Goal: Task Accomplishment & Management: Use online tool/utility

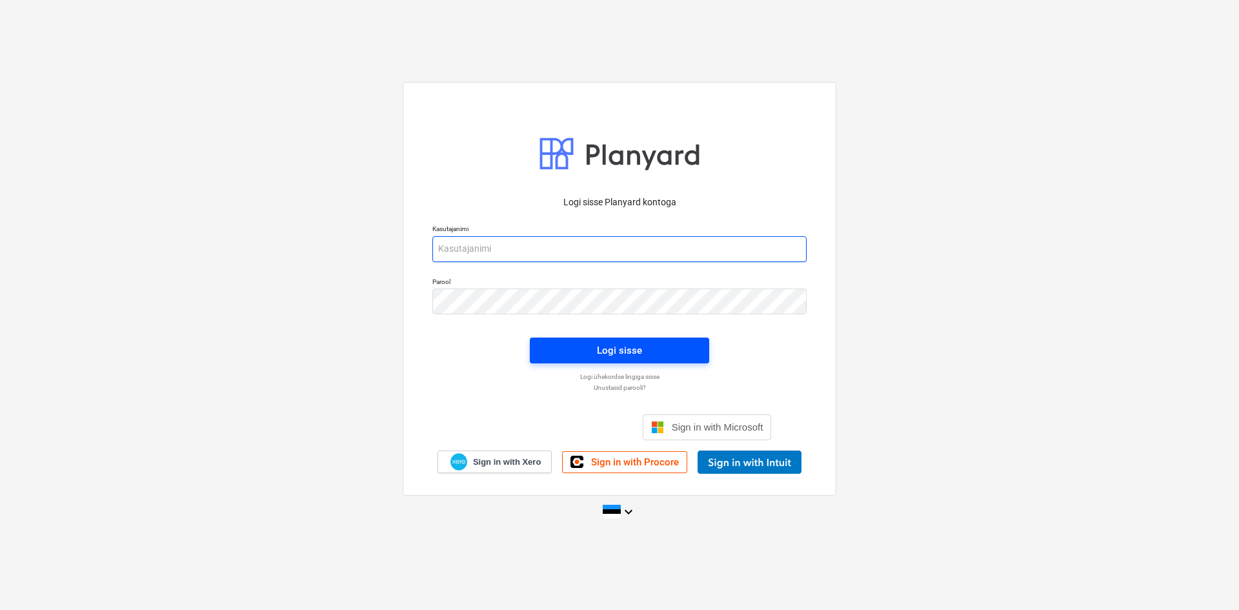
type input "[PERSON_NAME][EMAIL_ADDRESS][DOMAIN_NAME]"
click at [627, 351] on div "Logi sisse" at bounding box center [619, 350] width 45 height 17
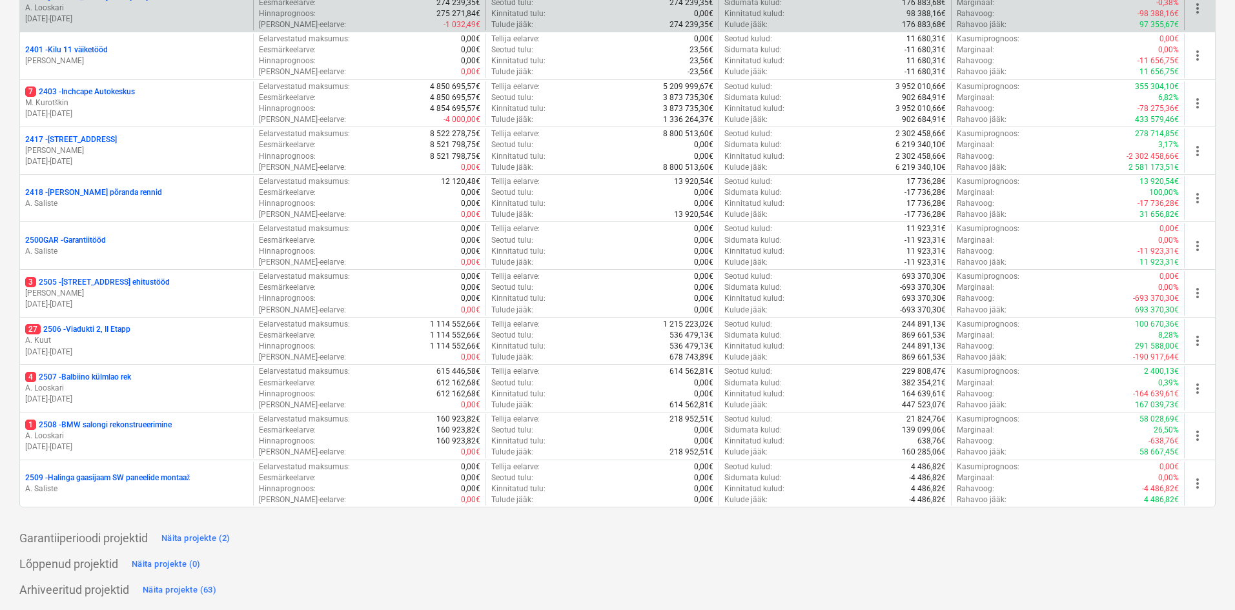
scroll to position [321, 0]
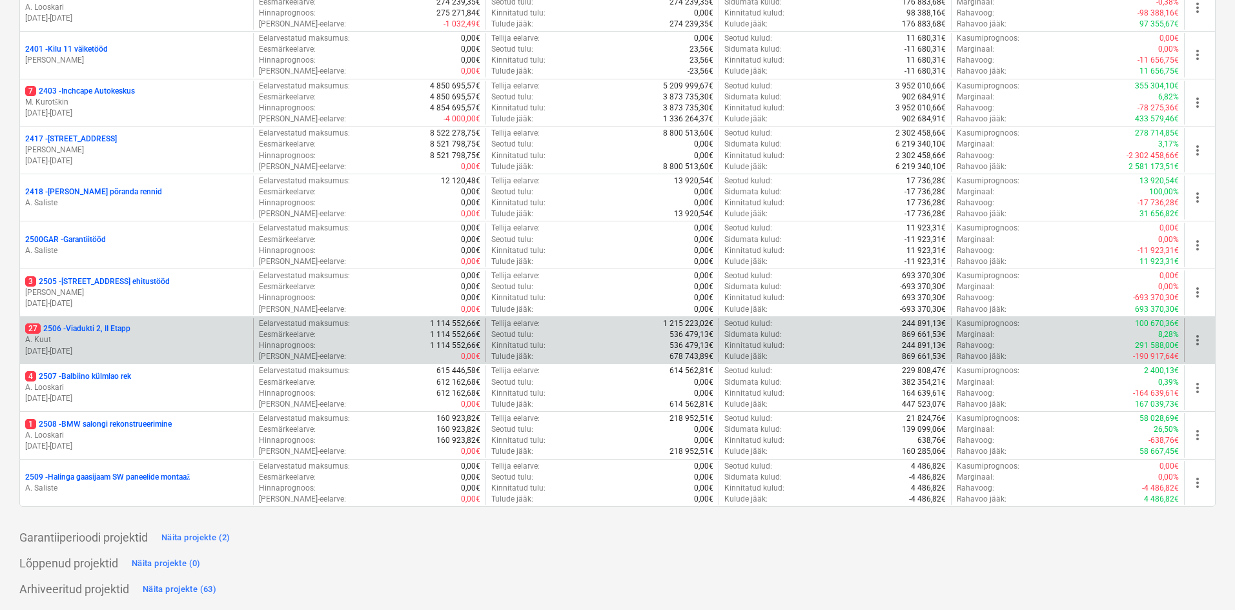
click at [63, 331] on p "27 2506 - [STREET_ADDRESS]" at bounding box center [77, 328] width 105 height 11
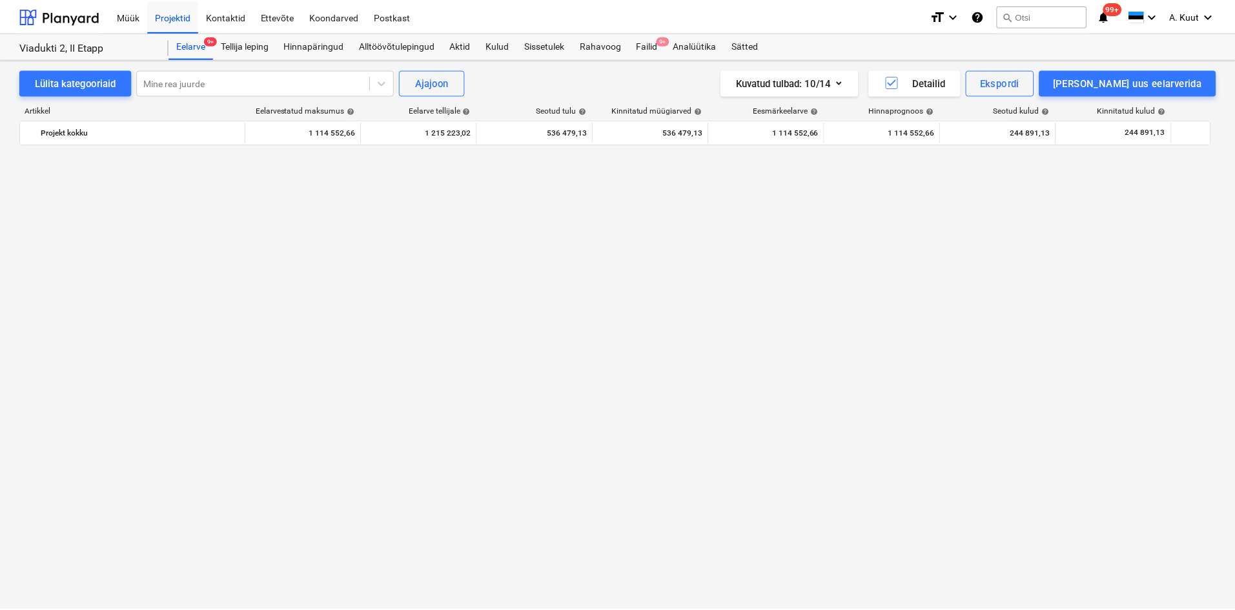
scroll to position [1081, 0]
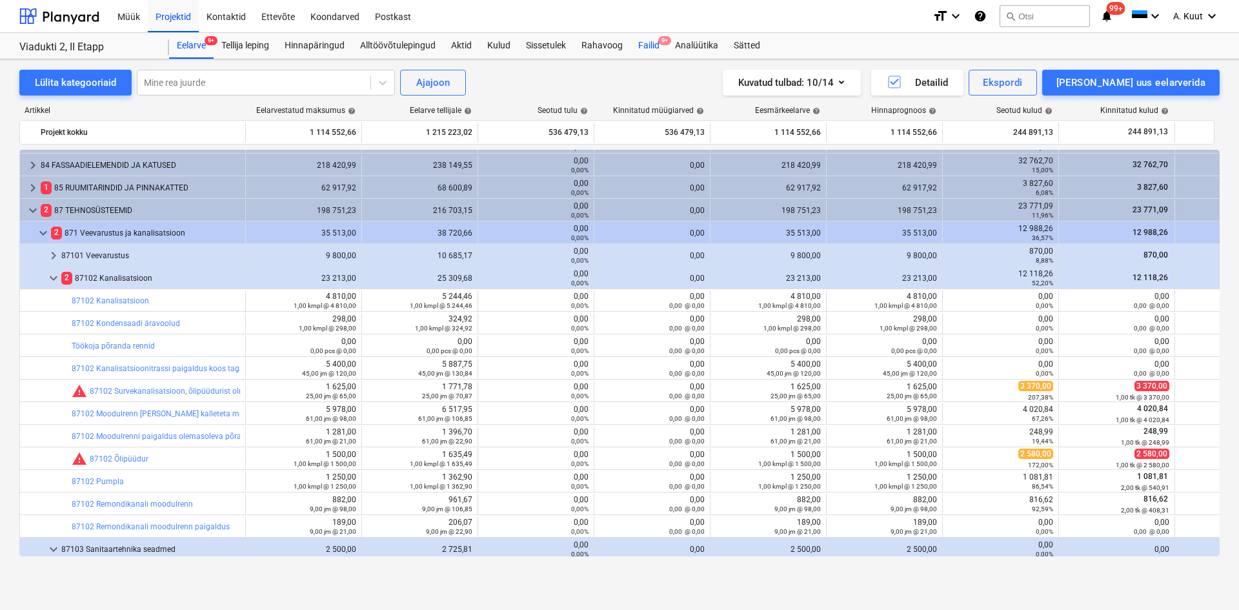
click at [642, 47] on div "Failid 9+" at bounding box center [649, 46] width 37 height 26
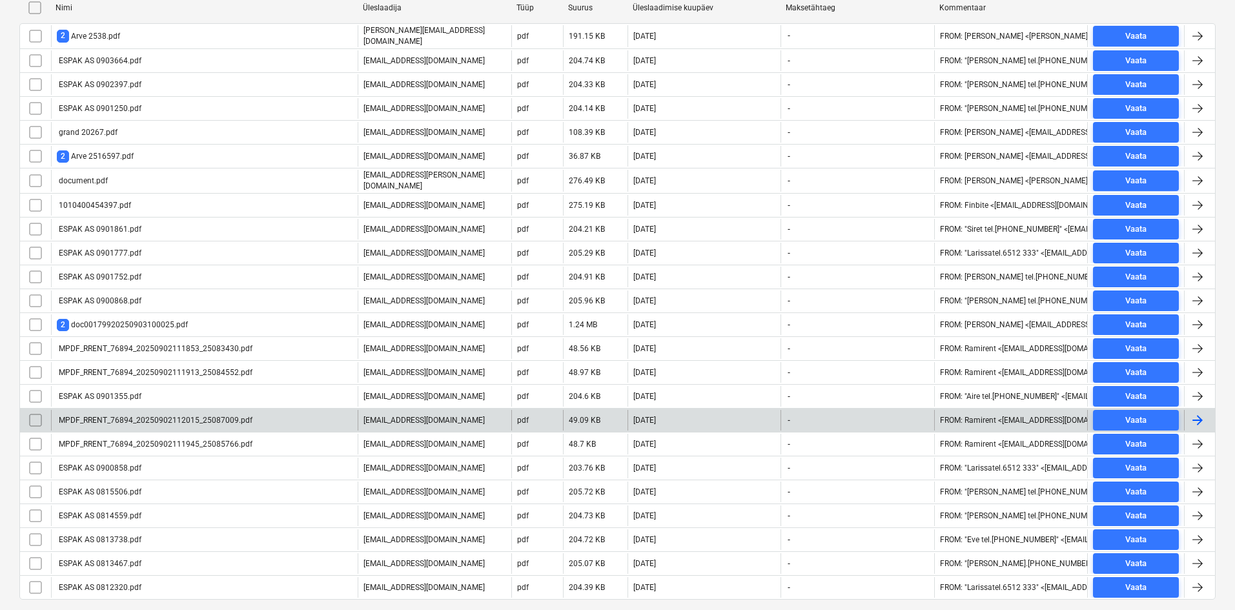
scroll to position [226, 0]
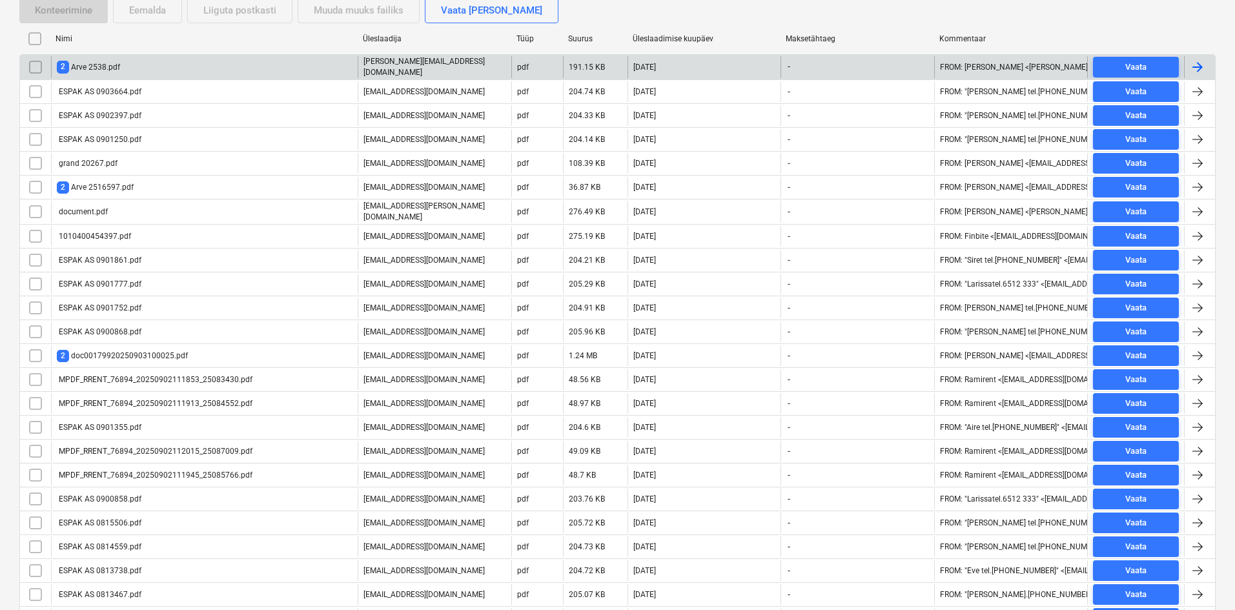
click at [111, 66] on div "2 Arve 2538.pdf" at bounding box center [88, 67] width 63 height 12
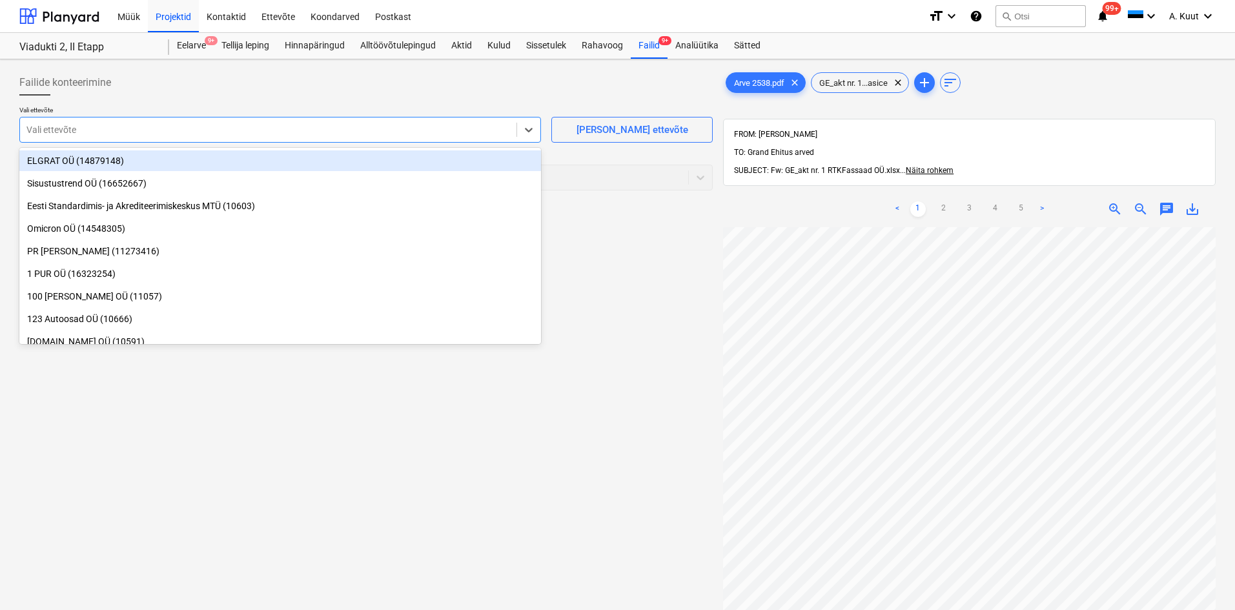
click at [311, 128] on div at bounding box center [268, 129] width 484 height 13
type input "rtk"
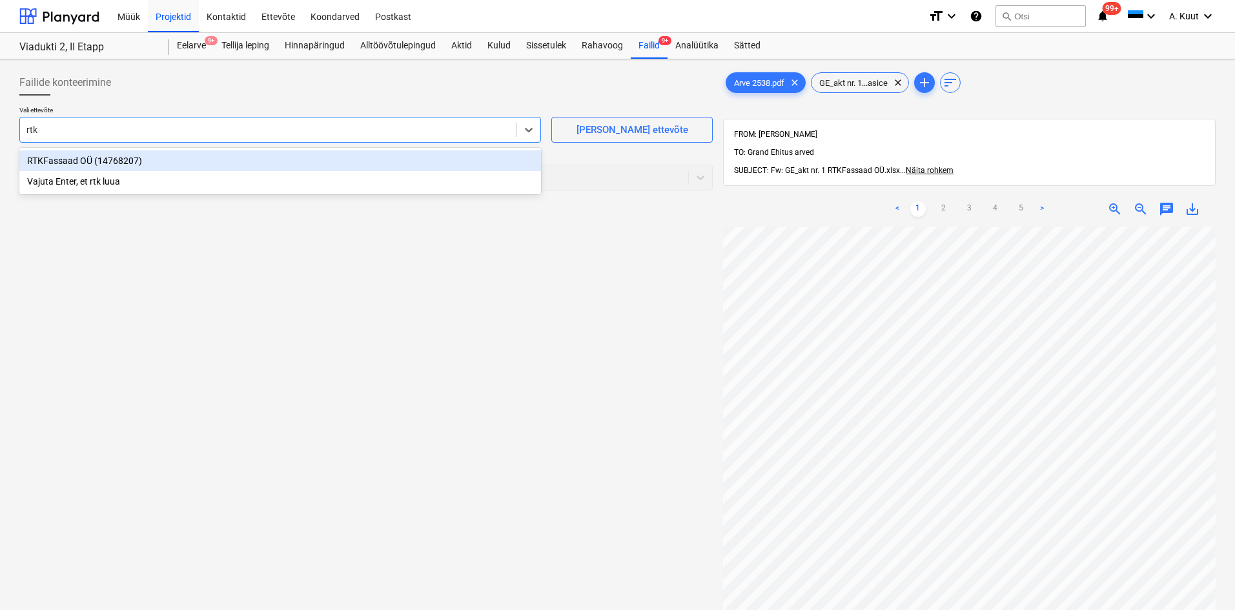
click at [69, 158] on div "RTKFassaad OÜ (14768207)" at bounding box center [280, 160] width 522 height 21
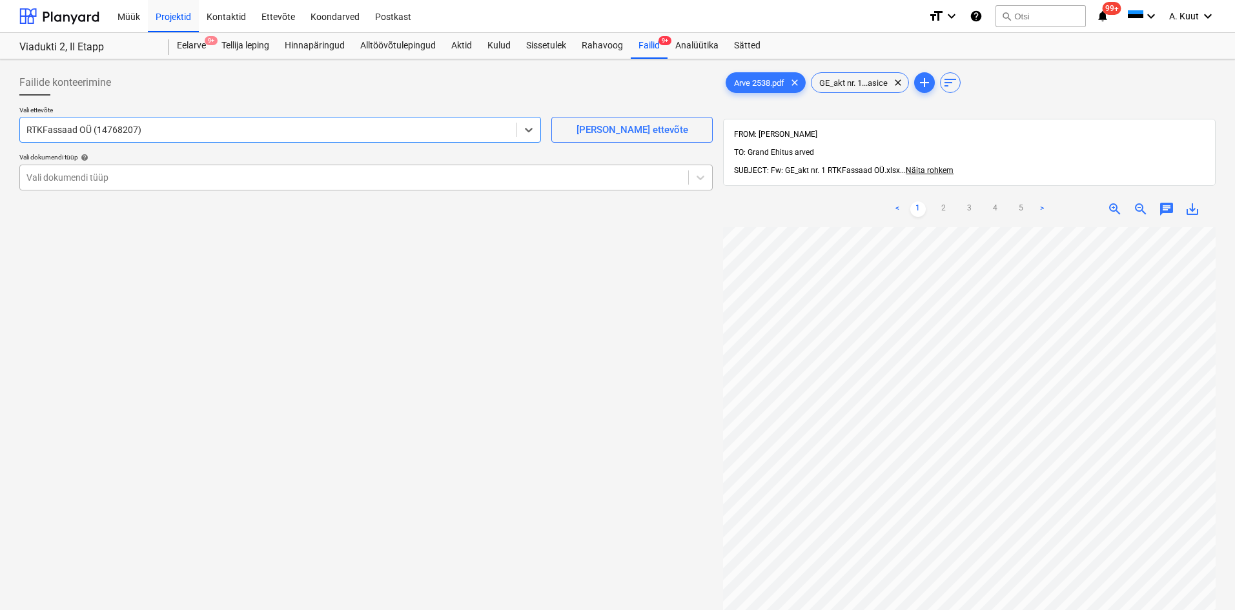
click at [71, 178] on div at bounding box center [353, 177] width 655 height 13
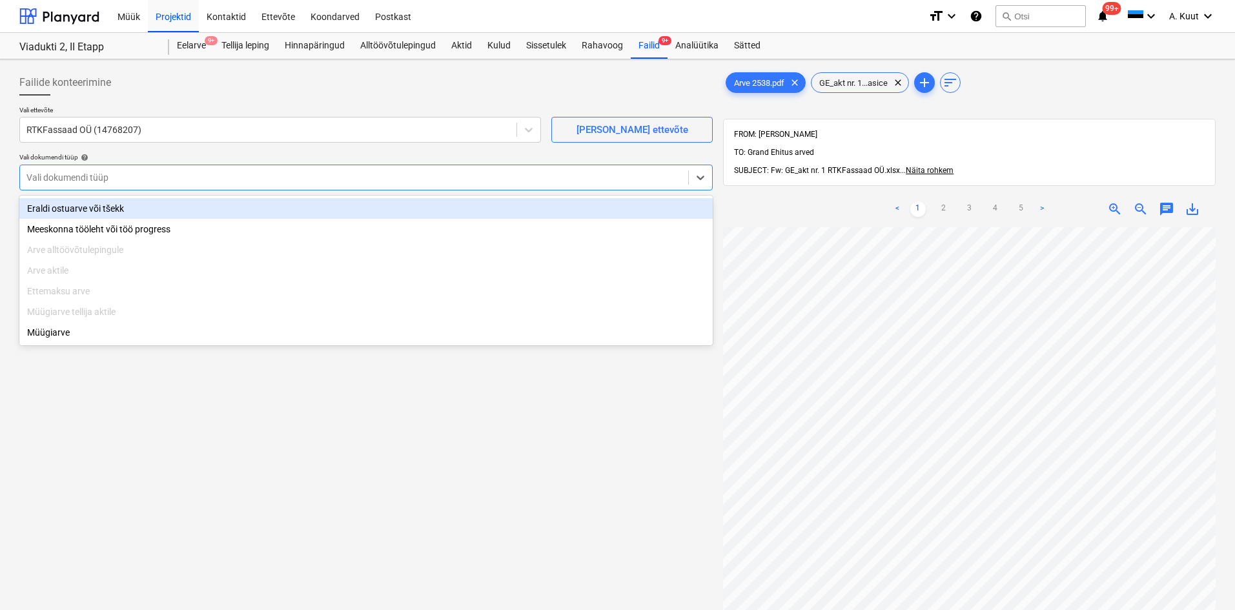
click at [74, 207] on div "Eraldi ostuarve või tšekk" at bounding box center [365, 208] width 693 height 21
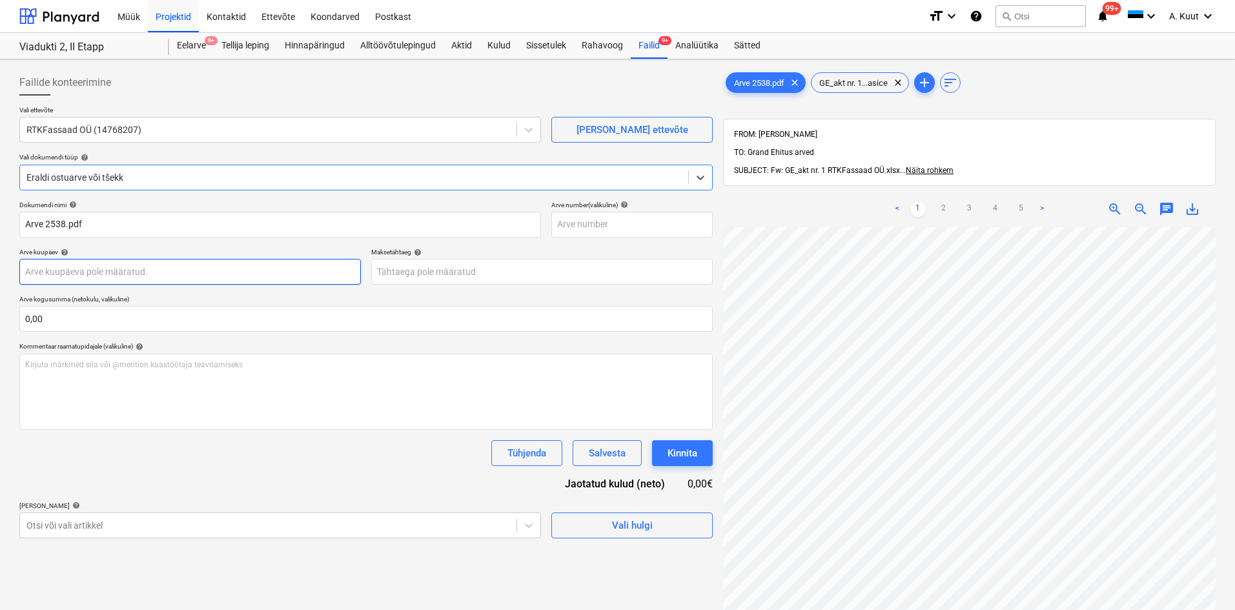
click at [70, 272] on body "Müük Projektid Kontaktid Ettevõte Koondarved Postkast format_size keyboard_arro…" at bounding box center [617, 305] width 1235 height 610
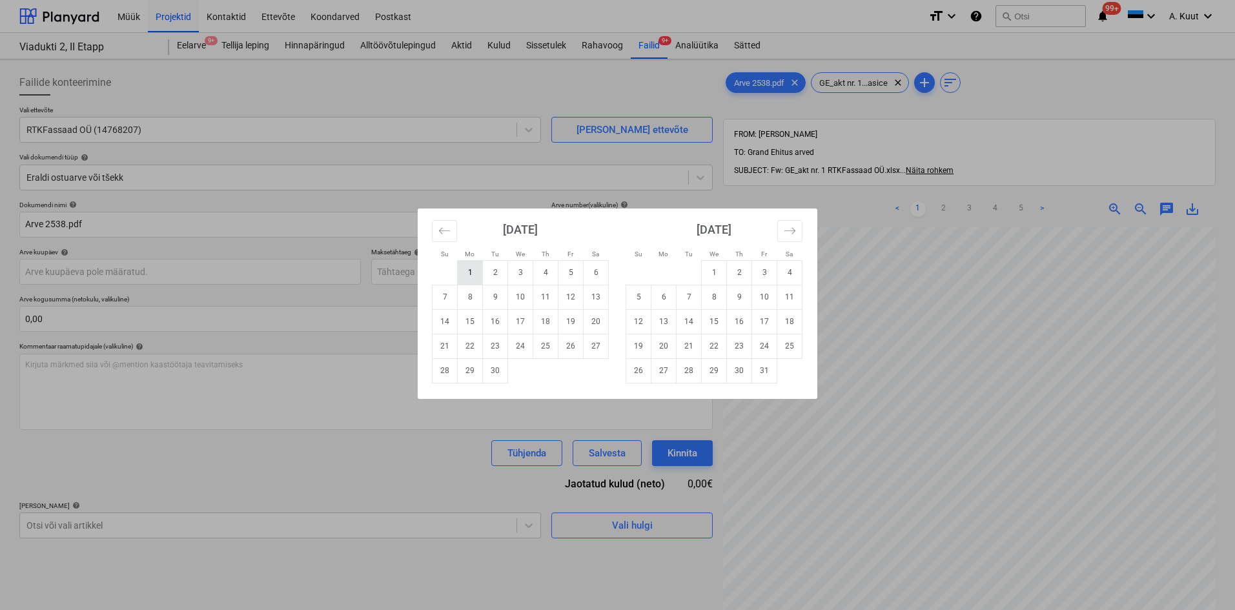
click at [478, 272] on td "1" at bounding box center [470, 272] width 25 height 25
type input "[DATE]"
click at [402, 272] on body "Müük Projektid Kontaktid Ettevõte Koondarved Postkast format_size keyboard_arro…" at bounding box center [617, 305] width 1235 height 610
click at [542, 324] on td "18" at bounding box center [545, 321] width 25 height 25
type input "[DATE]"
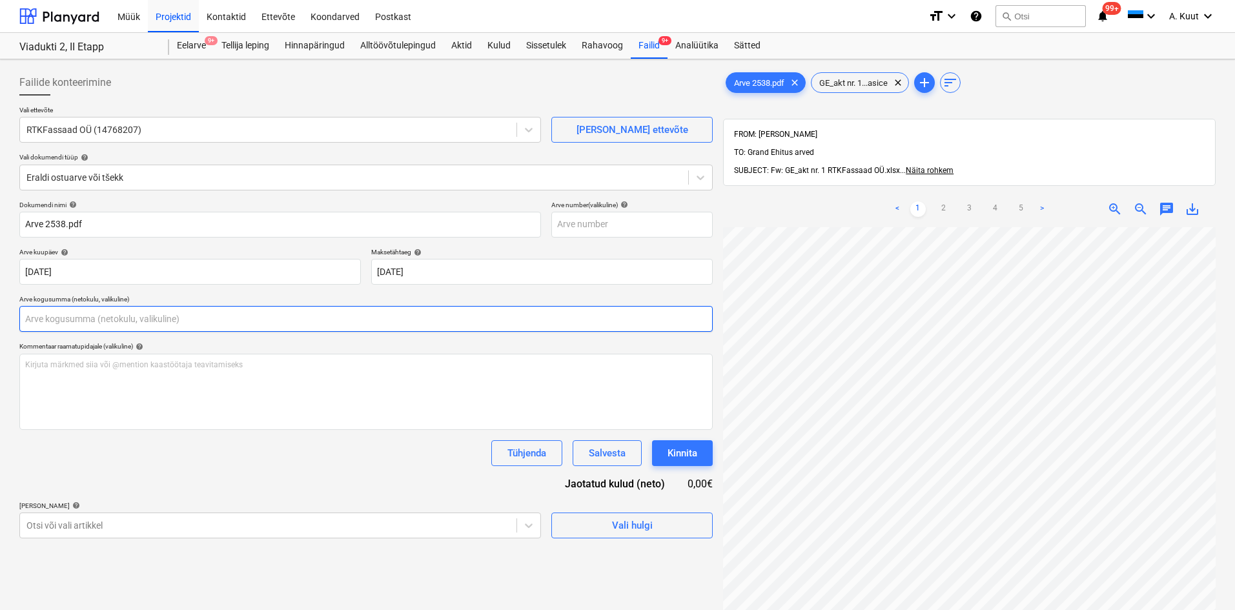
click at [45, 316] on input "text" at bounding box center [365, 319] width 693 height 26
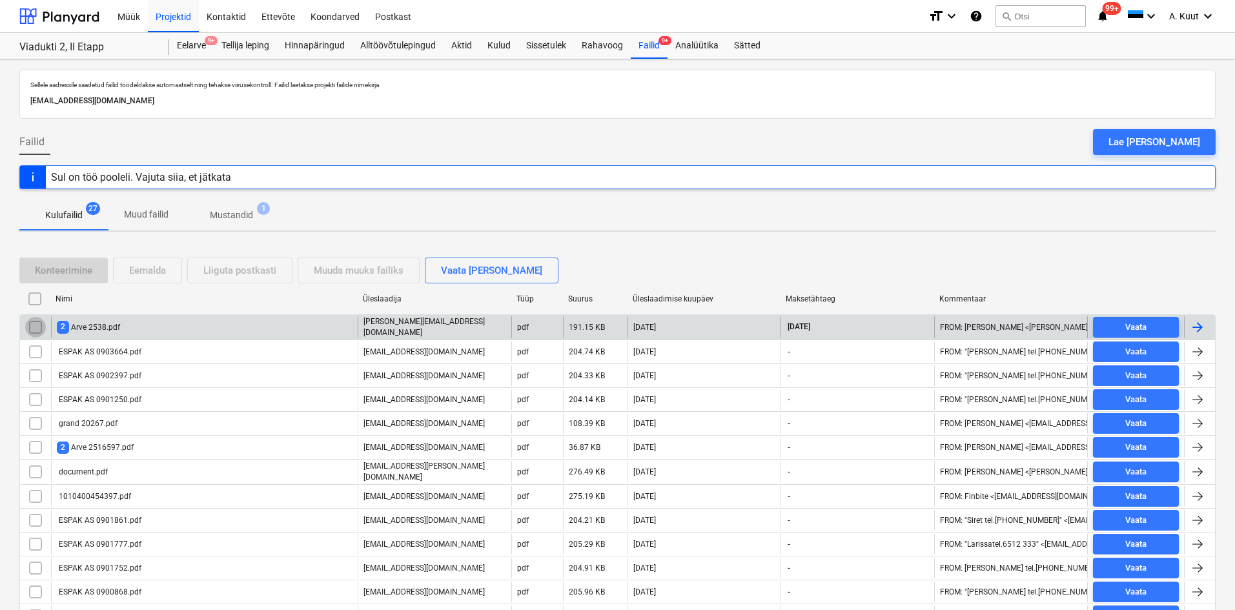
click at [37, 328] on input "checkbox" at bounding box center [35, 327] width 21 height 21
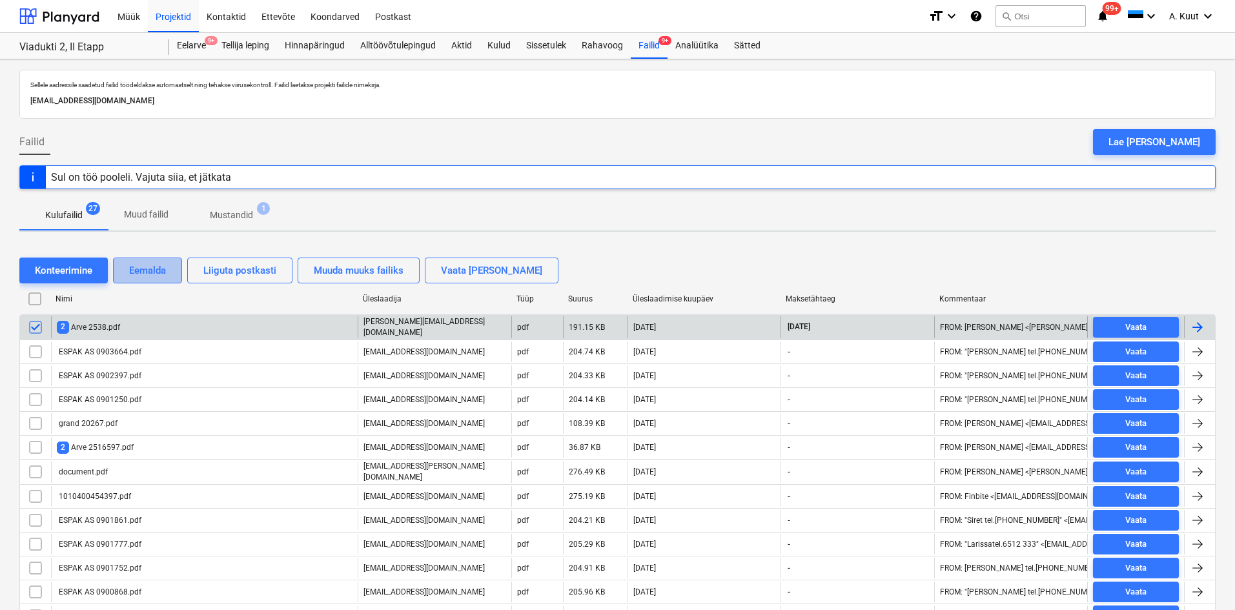
click at [148, 269] on div "Eemalda" at bounding box center [147, 270] width 37 height 17
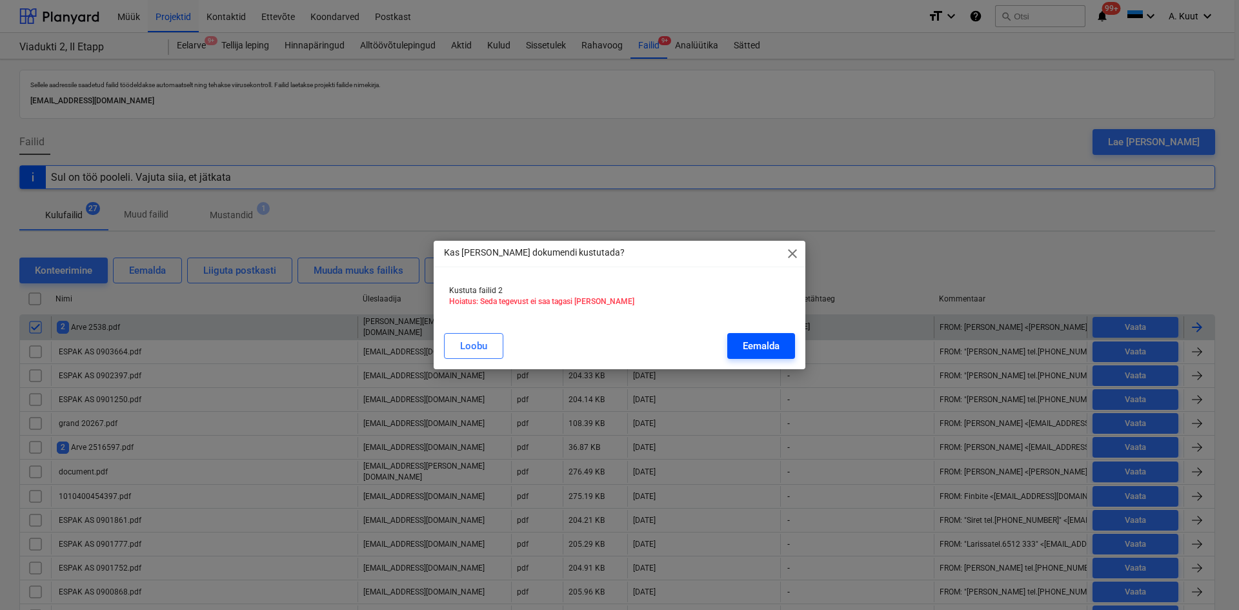
click at [770, 341] on div "Eemalda" at bounding box center [761, 346] width 37 height 17
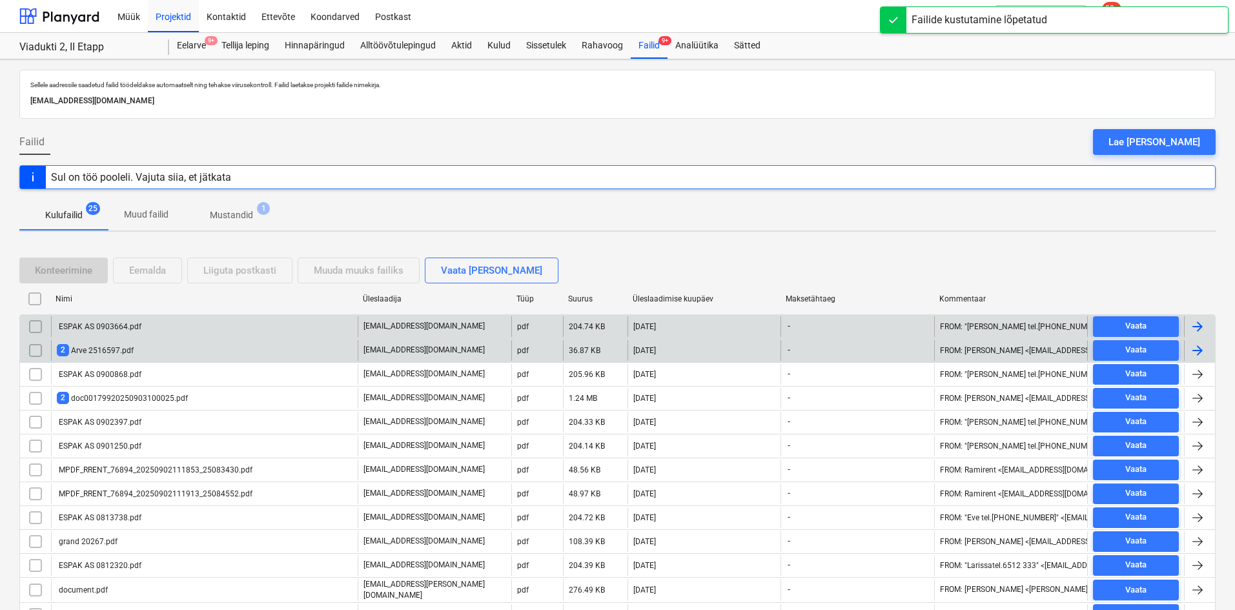
click at [114, 351] on div "2 Arve 2516597.pdf" at bounding box center [95, 350] width 77 height 12
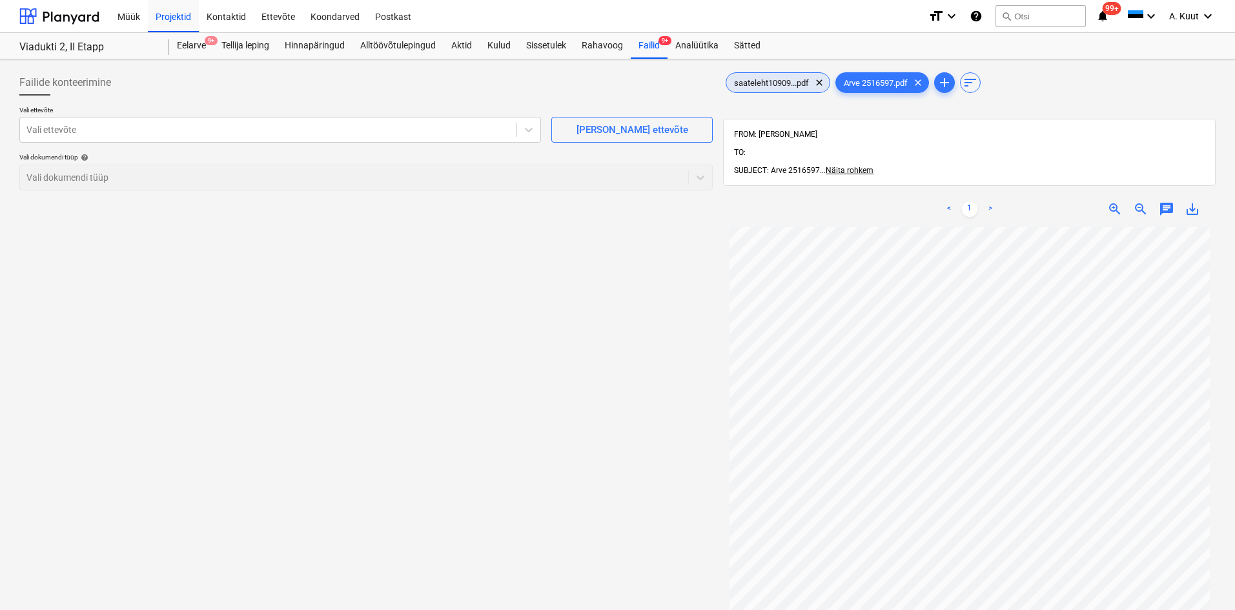
click at [779, 77] on div "saateleht10909...pdf clear" at bounding box center [778, 82] width 105 height 21
click at [881, 83] on span "Arve 2516597.pdf" at bounding box center [875, 83] width 79 height 10
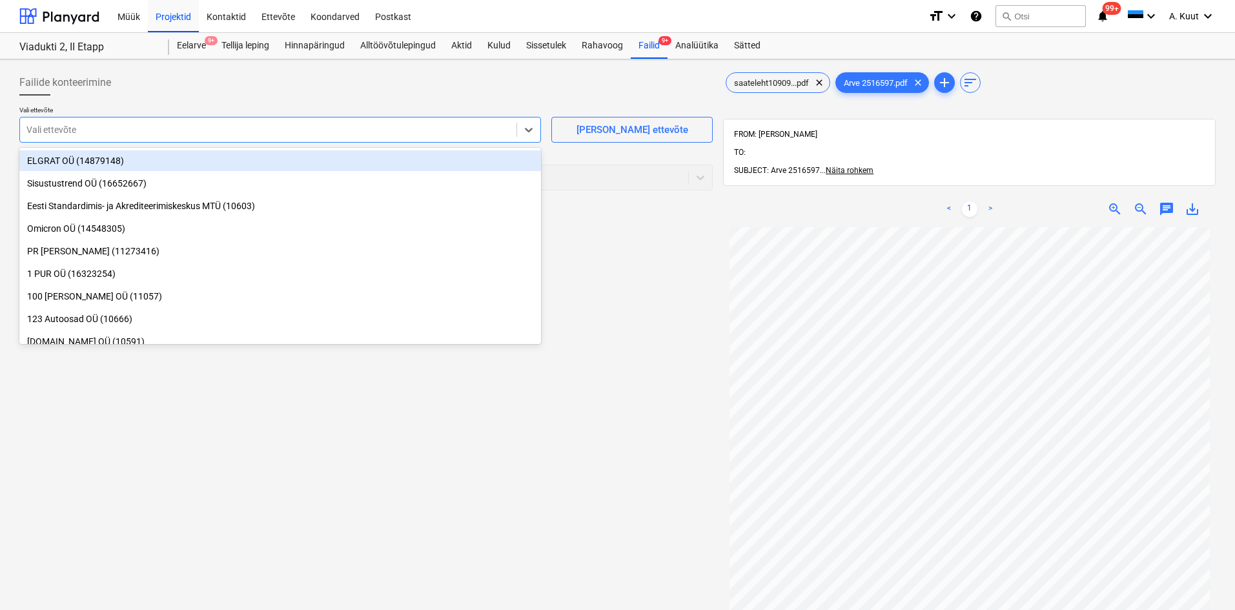
click at [134, 131] on div at bounding box center [268, 129] width 484 height 13
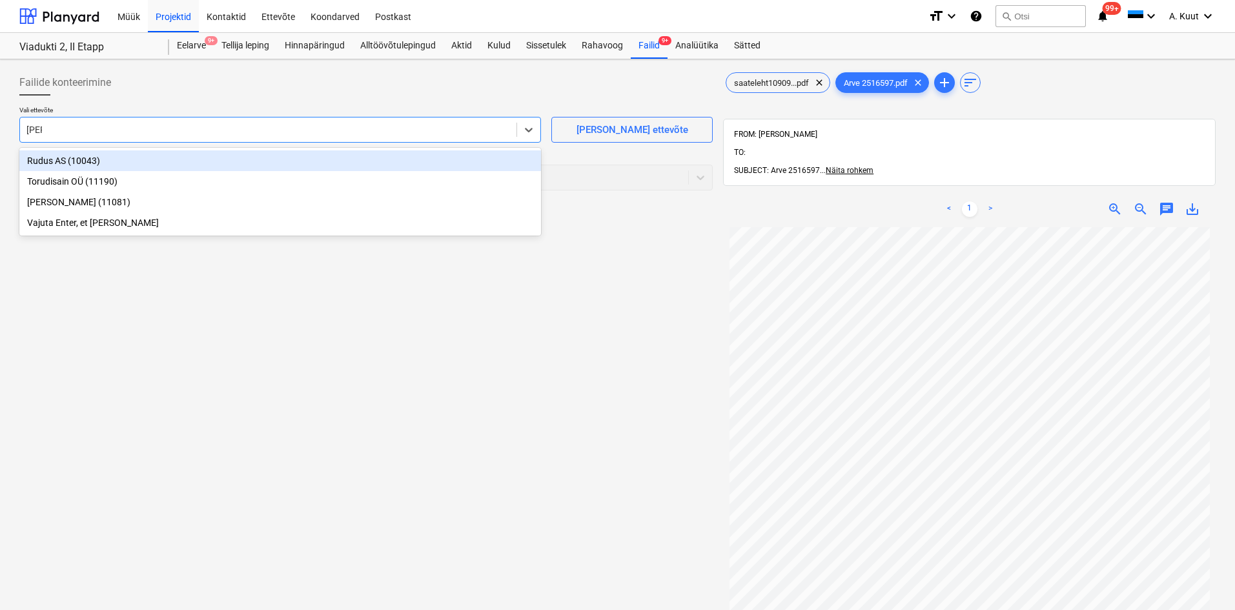
type input "rudu"
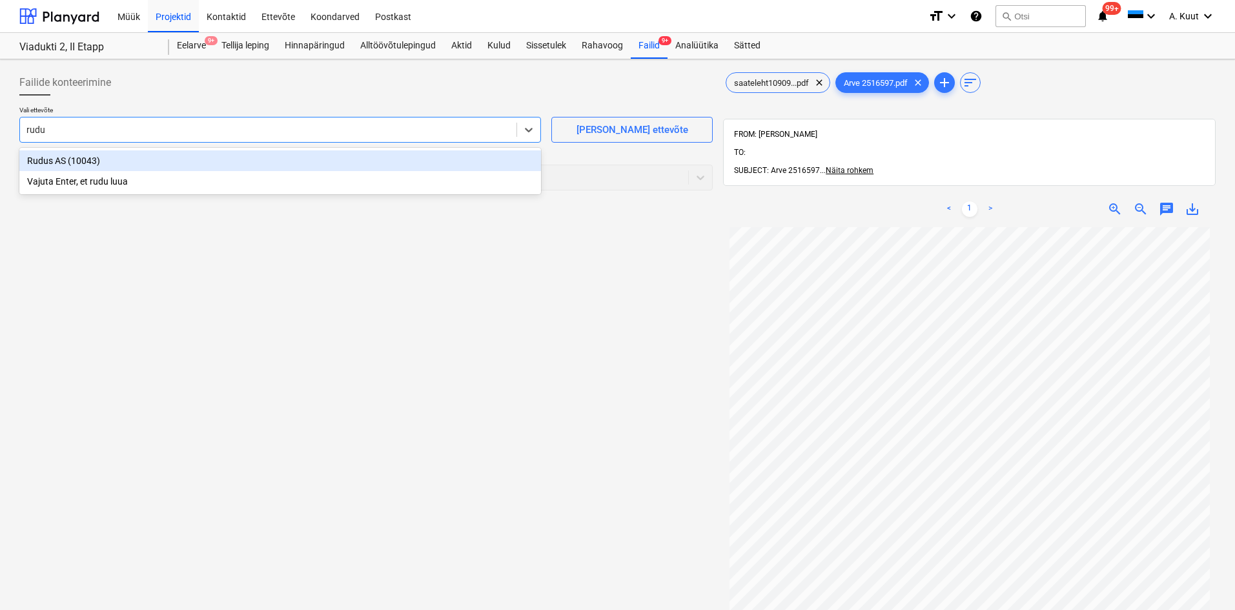
click at [46, 163] on div "Rudus AS (10043)" at bounding box center [280, 160] width 522 height 21
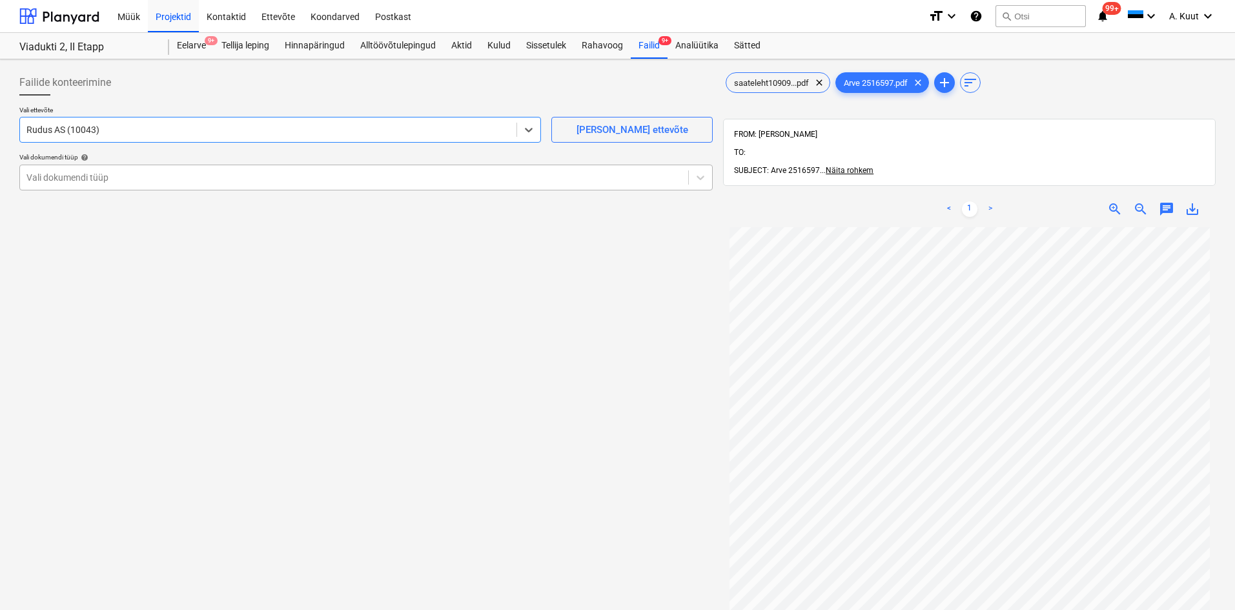
click at [54, 180] on div at bounding box center [353, 177] width 655 height 13
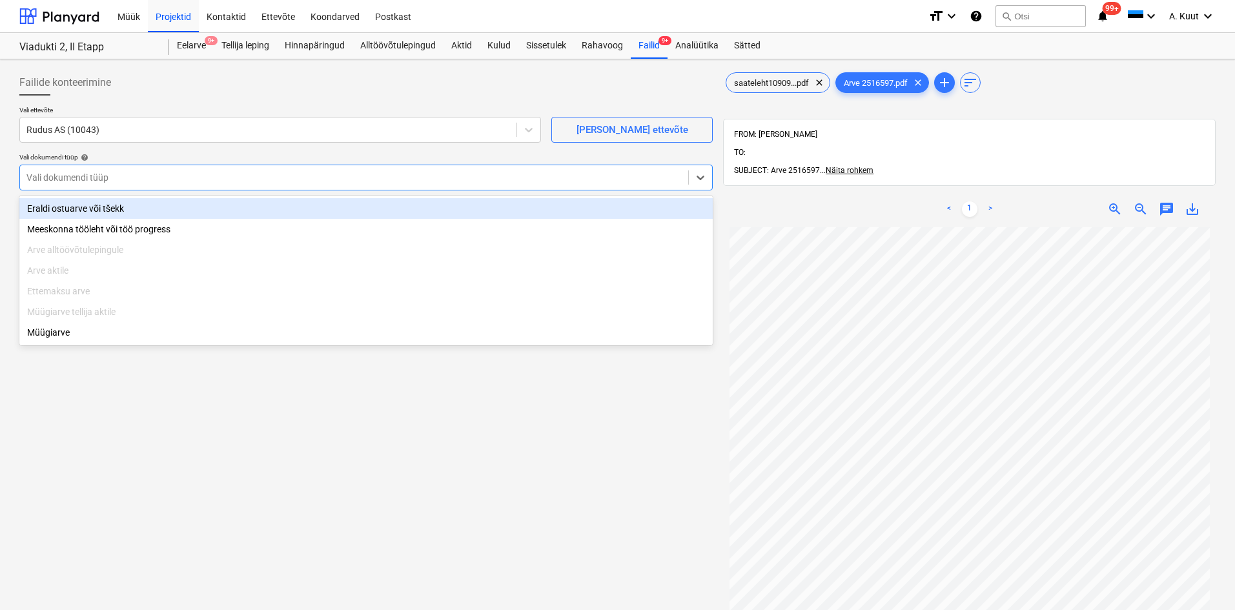
click at [48, 209] on div "Eraldi ostuarve või tšekk" at bounding box center [365, 208] width 693 height 21
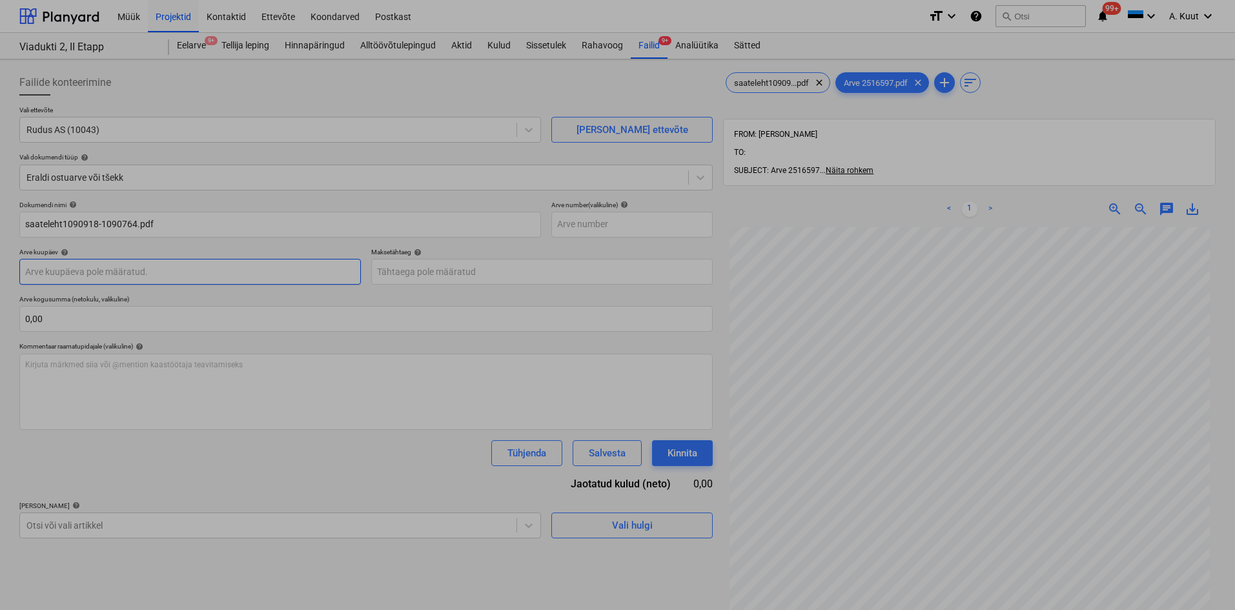
click at [54, 274] on body "Müük Projektid Kontaktid Ettevõte Koondarved Postkast format_size keyboard_arro…" at bounding box center [617, 305] width 1235 height 610
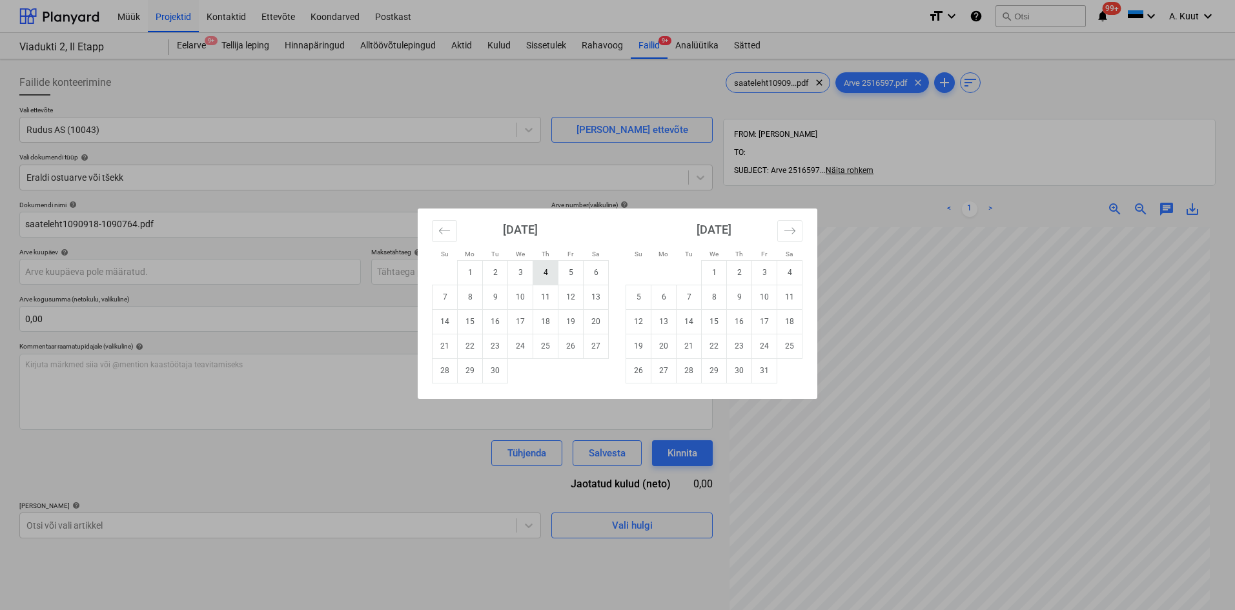
click at [546, 275] on td "4" at bounding box center [545, 272] width 25 height 25
type input "[DATE]"
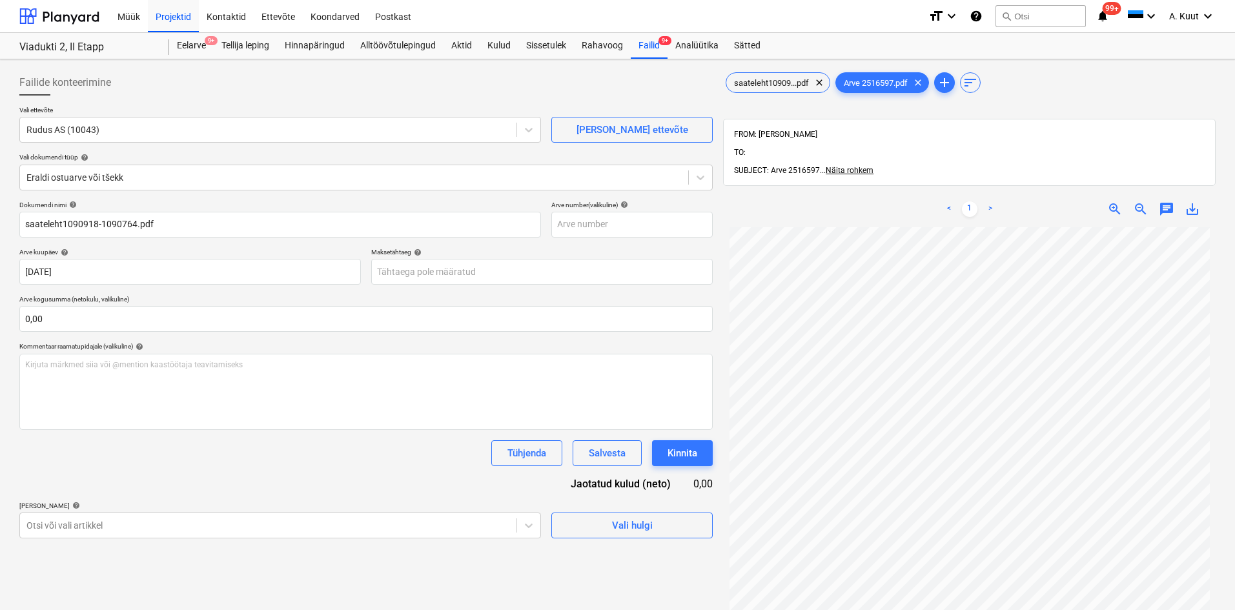
scroll to position [108, 0]
click at [407, 274] on body "Müük Projektid Kontaktid Ettevõte Koondarved Postkast format_size keyboard_arro…" at bounding box center [617, 305] width 1235 height 610
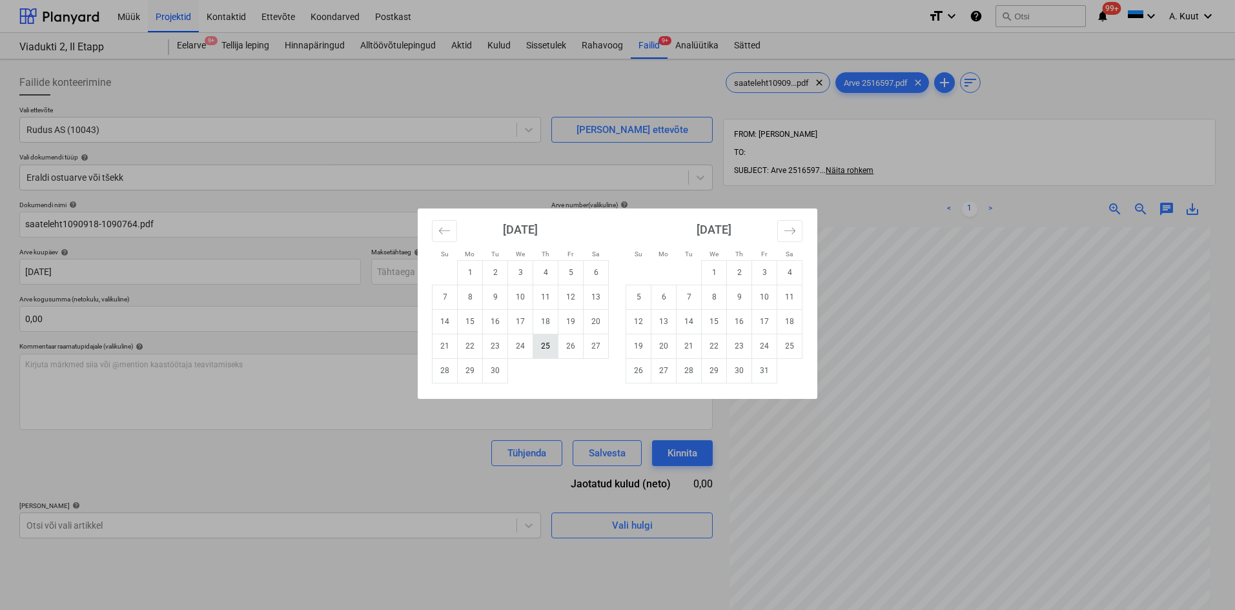
click at [542, 345] on td "25" at bounding box center [545, 346] width 25 height 25
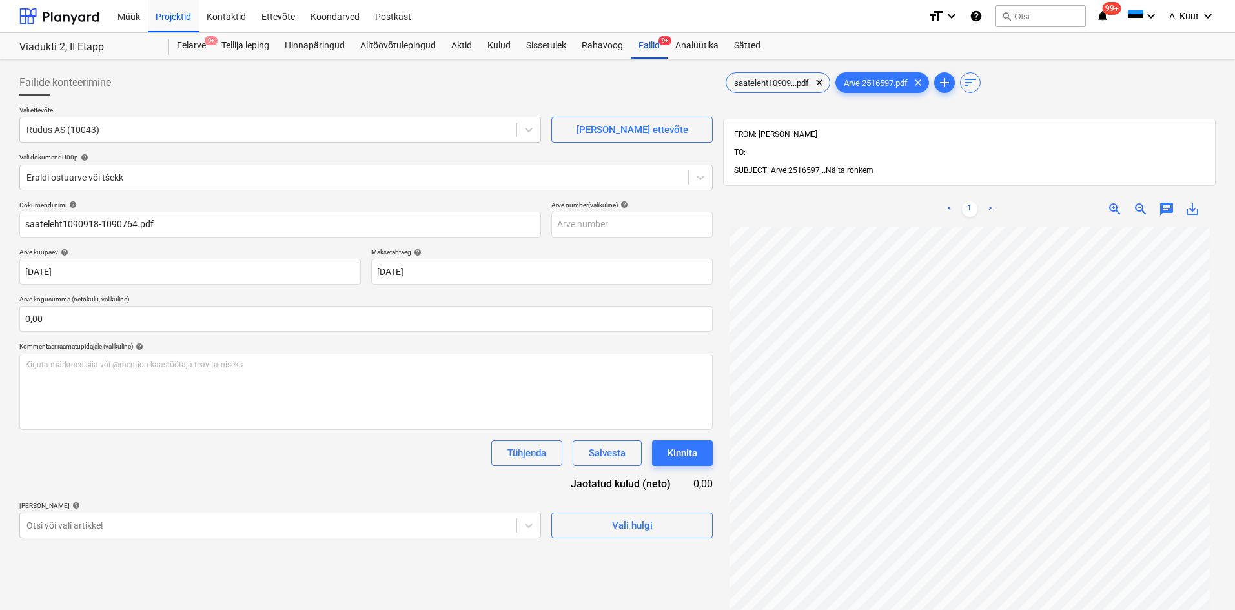
type input "[DATE]"
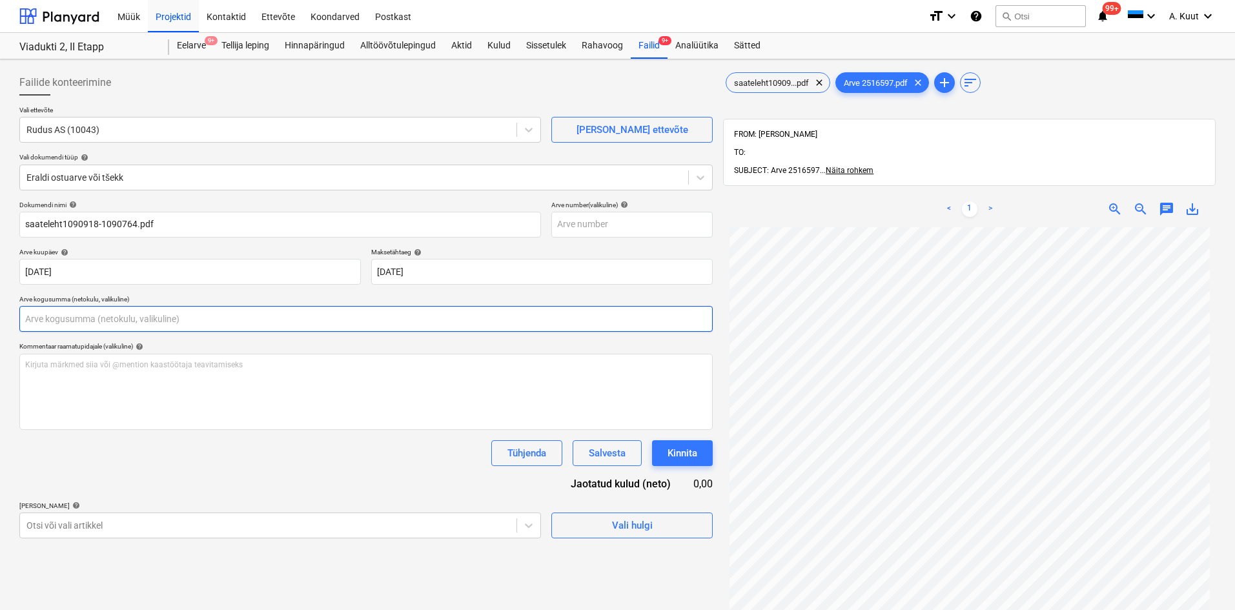
click at [64, 317] on input "text" at bounding box center [365, 319] width 693 height 26
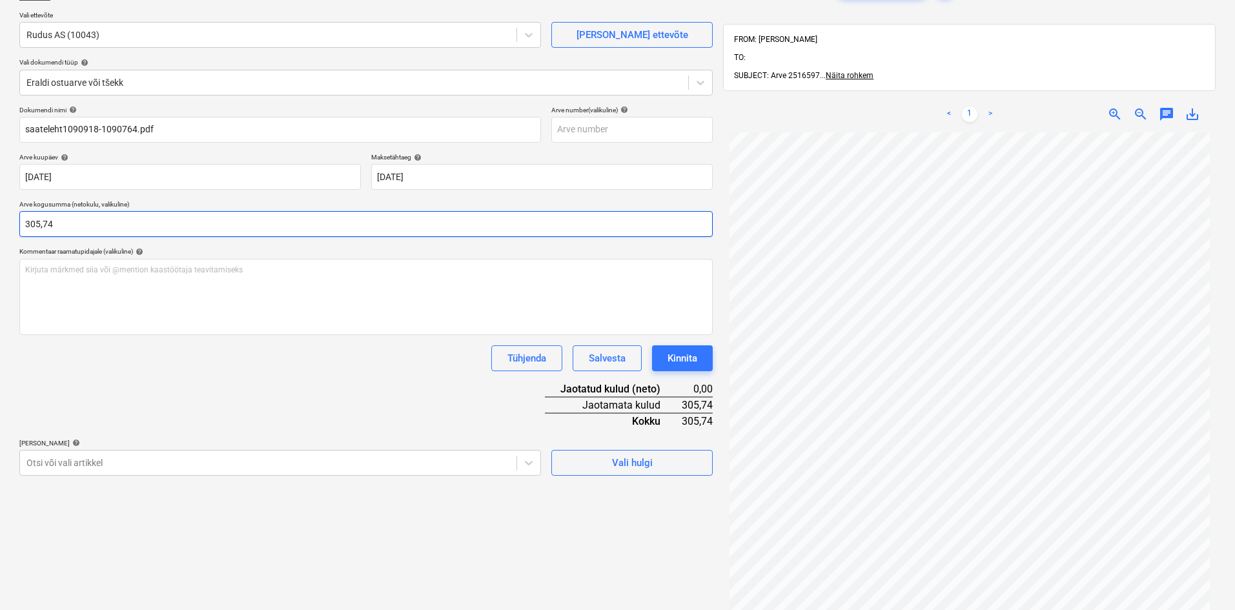
scroll to position [129, 0]
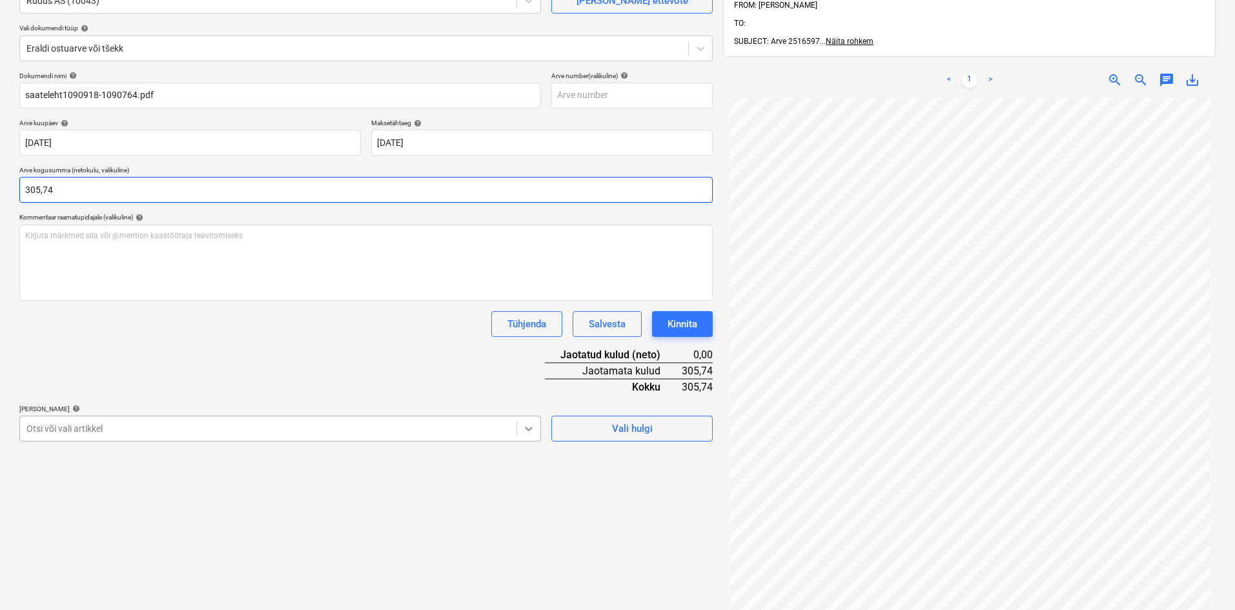
type input "305,74"
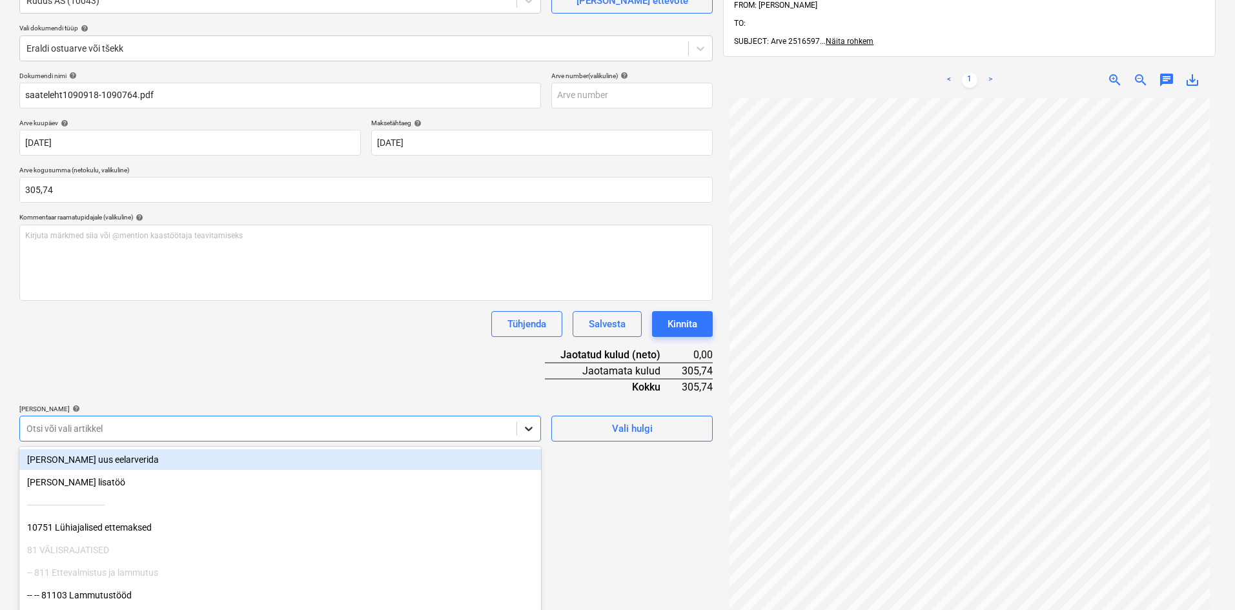
scroll to position [167, 0]
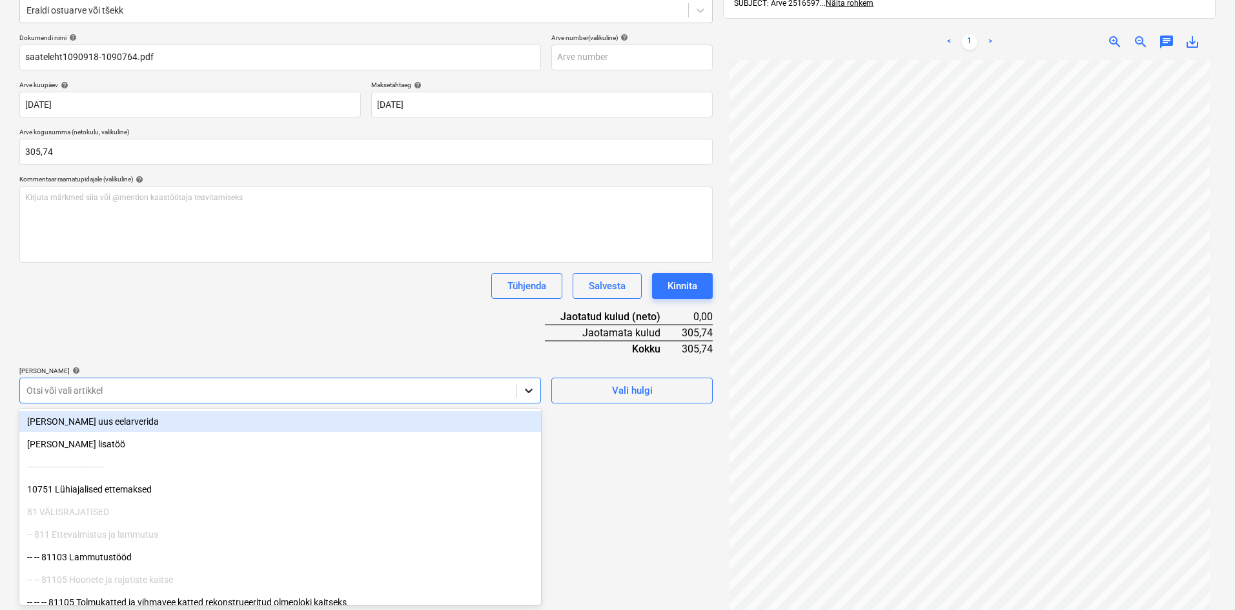
click at [525, 430] on body "Müük Projektid Kontaktid Ettevõte Koondarved Postkast format_size keyboard_arro…" at bounding box center [617, 138] width 1235 height 610
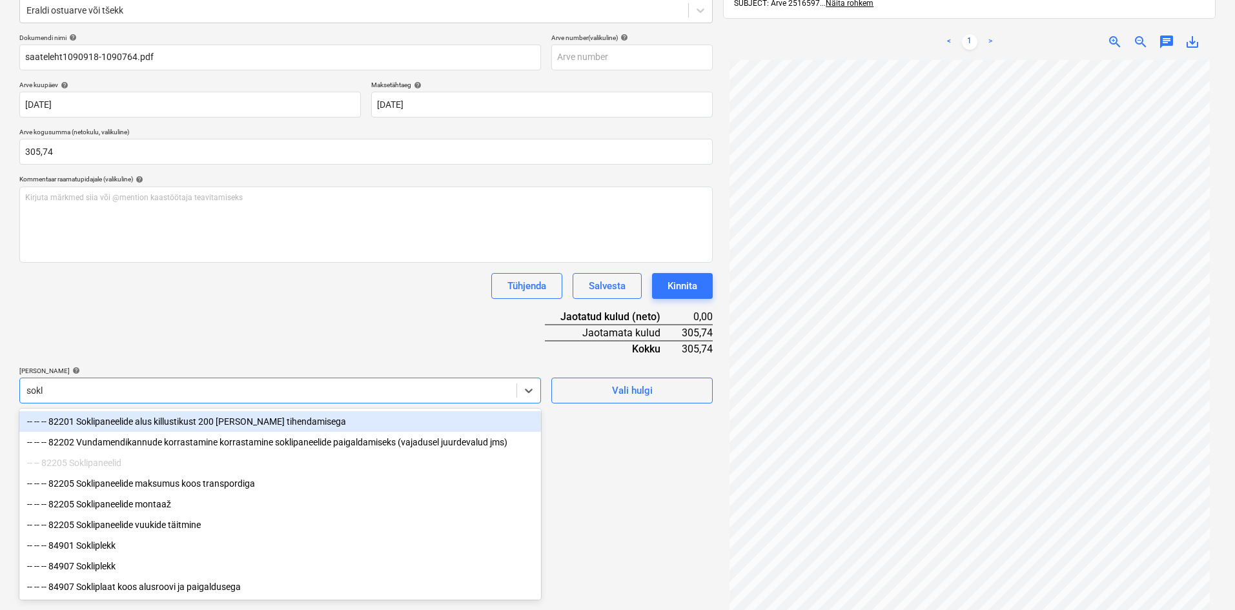
type input "sokli"
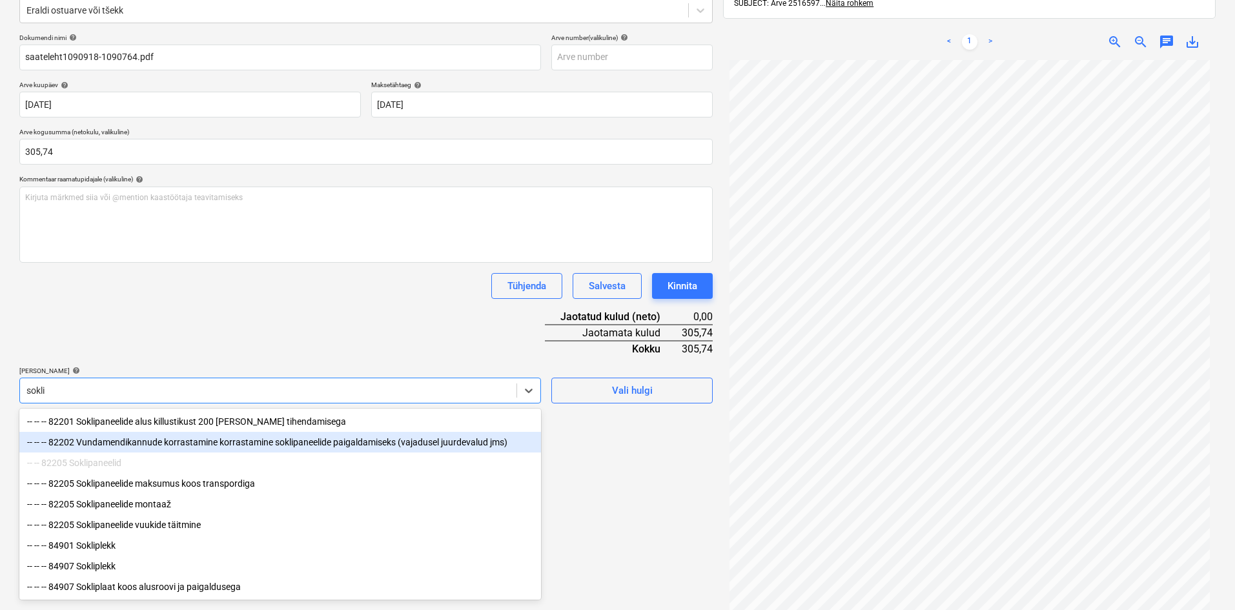
click at [154, 445] on div "-- -- -- 82202 Vundamendikannude korrastamine korrastamine soklipaneelide paiga…" at bounding box center [280, 442] width 522 height 21
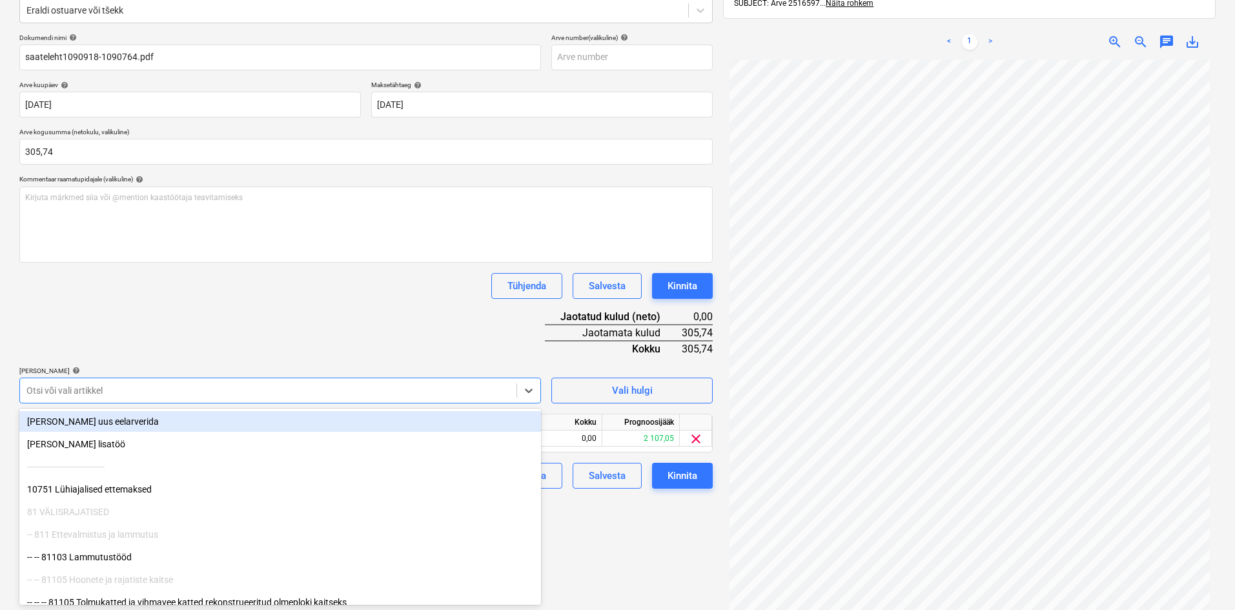
click at [320, 341] on div "Dokumendi nimi help saateleht1090918-1090764.pdf Arve number (valikuline) help …" at bounding box center [365, 261] width 693 height 455
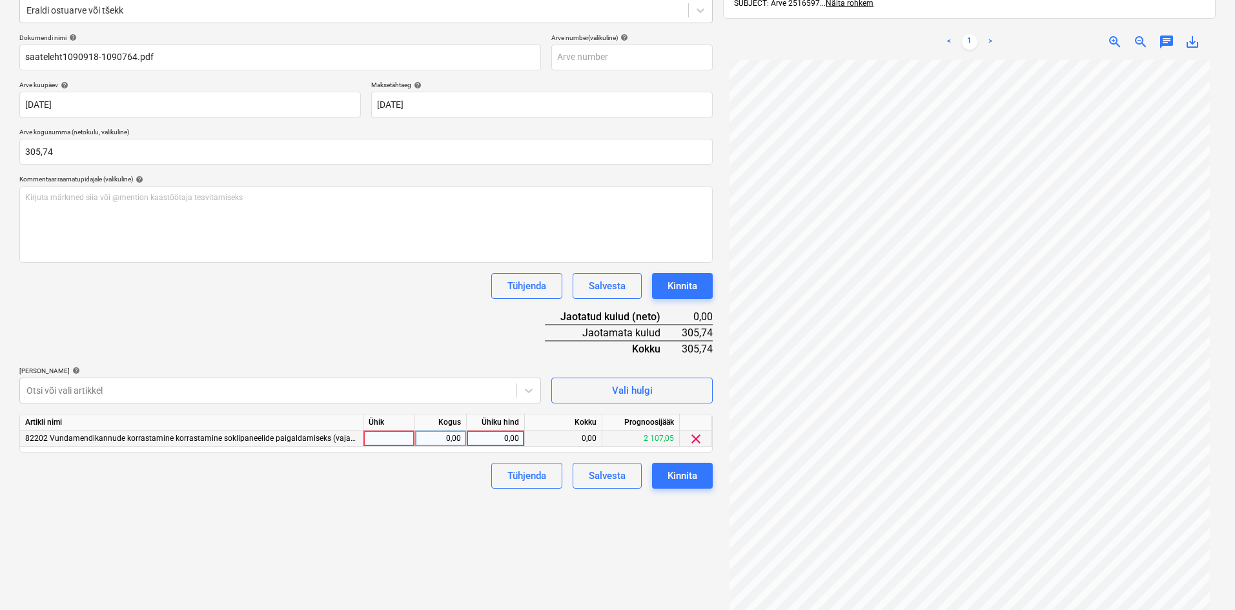
click at [517, 437] on div "0,00" at bounding box center [495, 439] width 47 height 16
type input "305,74"
click at [447, 531] on div "Failide konteerimine Vali ettevõte Rudus AS (10043) [PERSON_NAME] uus ettevõte …" at bounding box center [366, 268] width 704 height 742
click at [699, 476] on button "Kinnita" at bounding box center [682, 476] width 61 height 26
